Goal: Obtain resource: Obtain resource

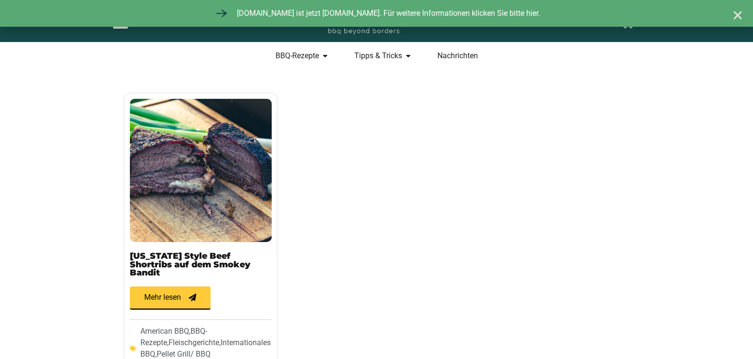
scroll to position [306, 0]
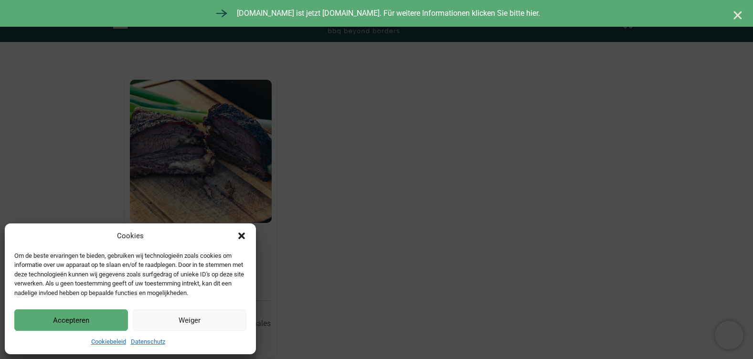
click at [73, 324] on button "Accepteren" at bounding box center [71, 319] width 114 height 21
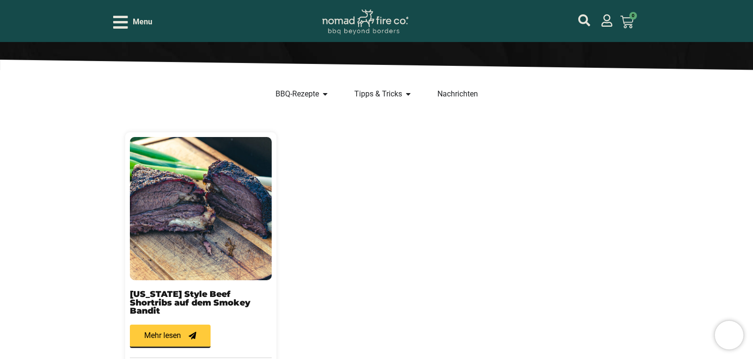
scroll to position [267, 0]
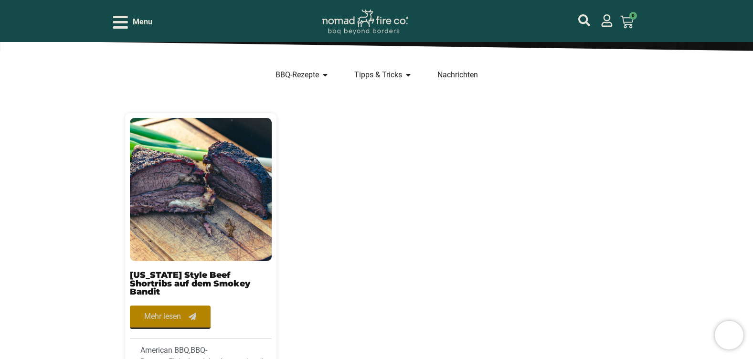
click at [170, 313] on span "Mehr lesen" at bounding box center [162, 317] width 37 height 8
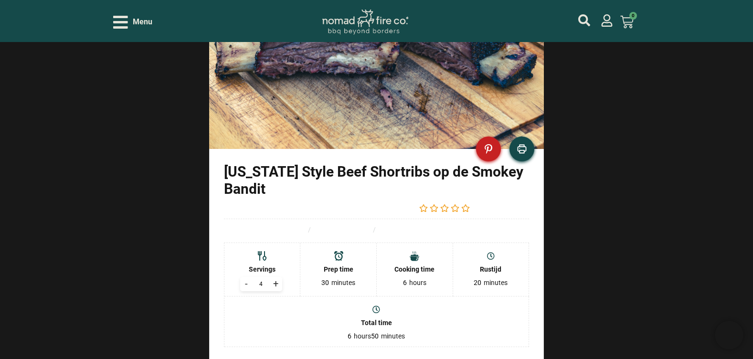
scroll to position [630, 0]
click at [523, 144] on link "Print" at bounding box center [522, 150] width 26 height 26
